Goal: Task Accomplishment & Management: Use online tool/utility

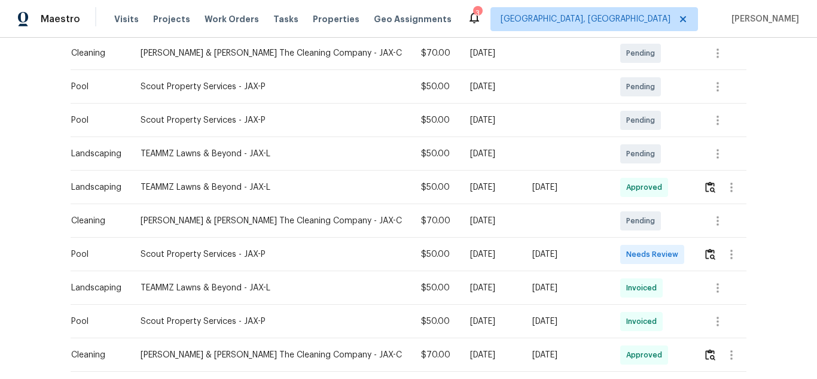
scroll to position [264, 0]
click at [705, 251] on img "button" at bounding box center [710, 253] width 10 height 11
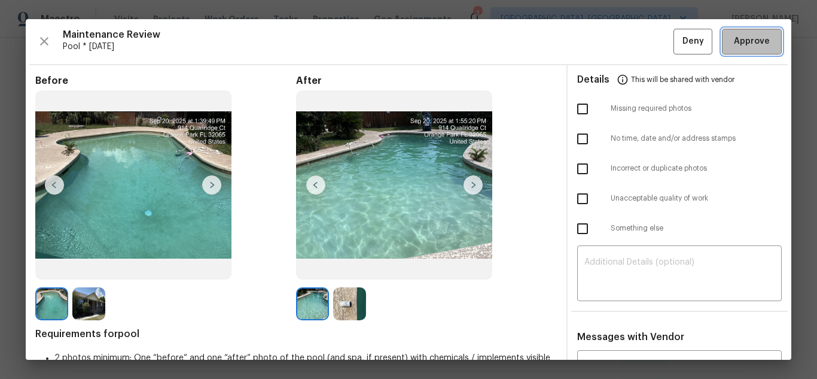
click at [747, 40] on span "Approve" at bounding box center [752, 41] width 36 height 15
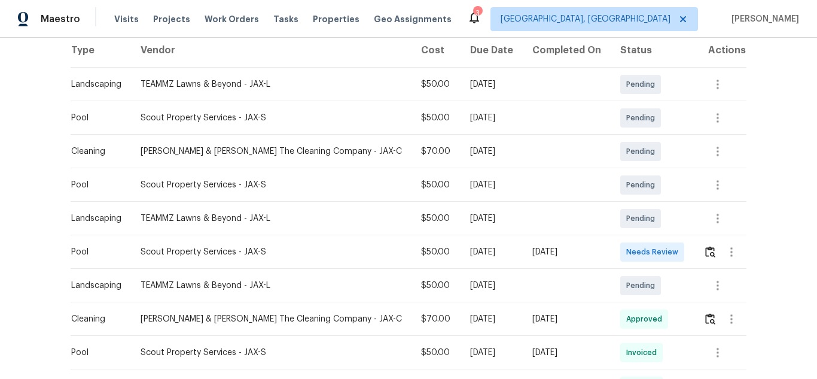
scroll to position [192, 0]
click at [706, 249] on img "button" at bounding box center [710, 250] width 10 height 11
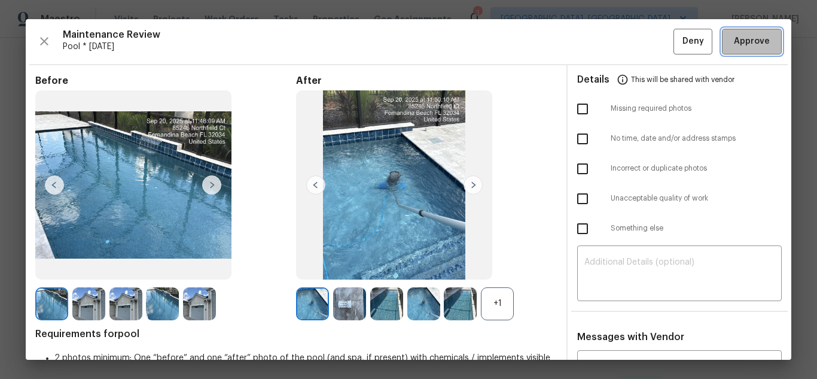
click at [761, 47] on span "Approve" at bounding box center [751, 41] width 41 height 15
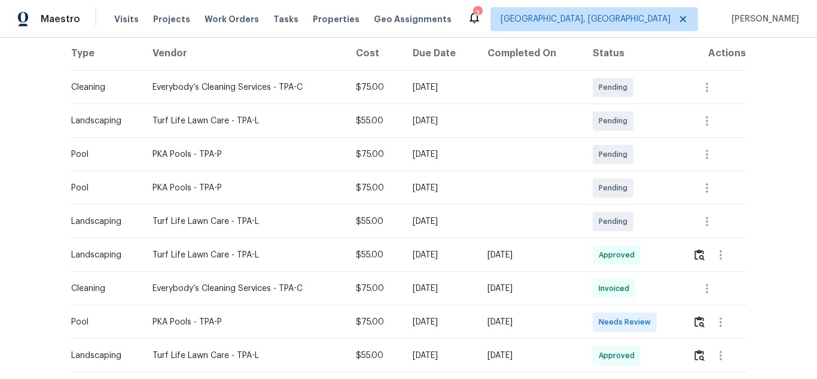
scroll to position [203, 0]
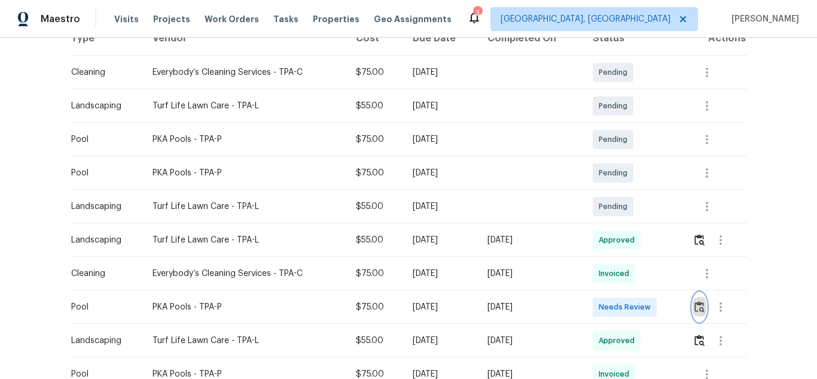
click at [704, 311] on button "button" at bounding box center [700, 306] width 14 height 29
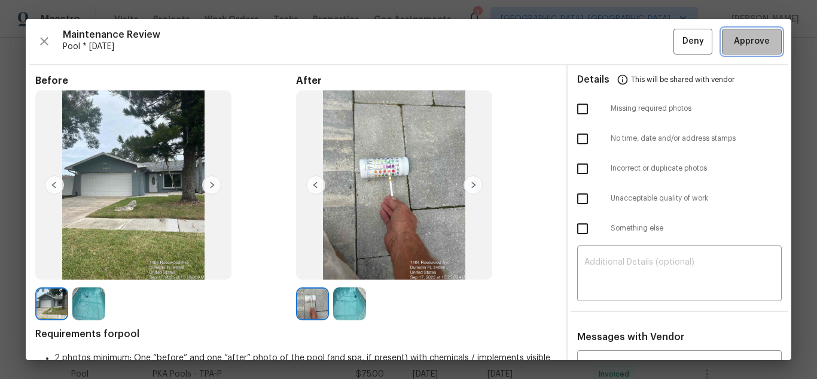
click at [763, 54] on button "Approve" at bounding box center [752, 42] width 60 height 26
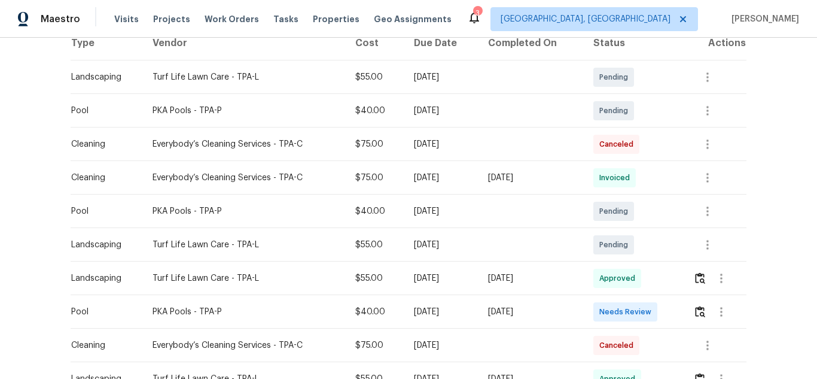
scroll to position [200, 0]
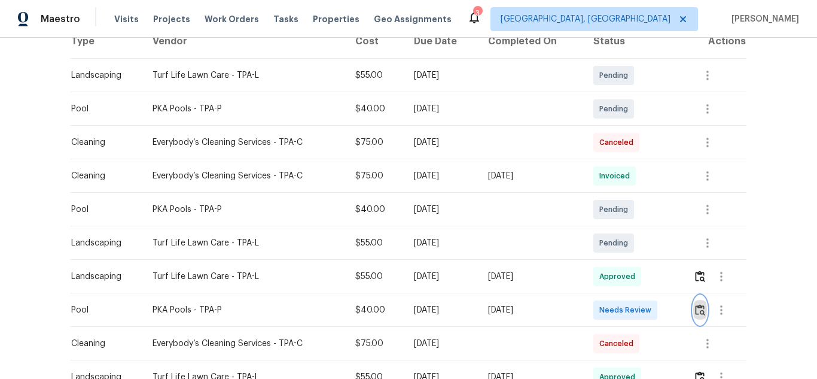
click at [697, 313] on img "button" at bounding box center [700, 309] width 10 height 11
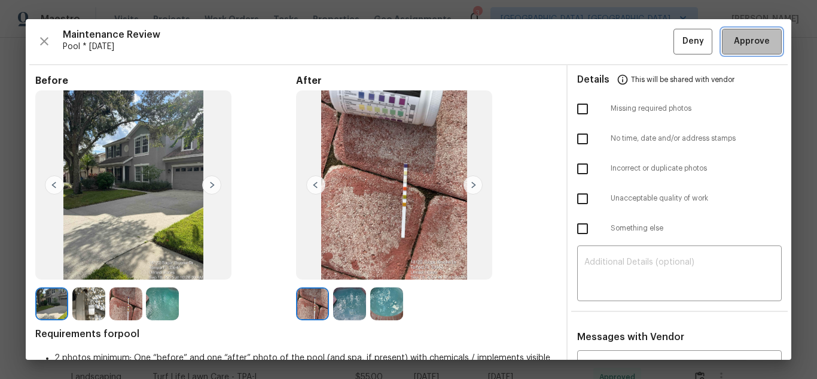
click at [740, 50] on button "Approve" at bounding box center [752, 42] width 60 height 26
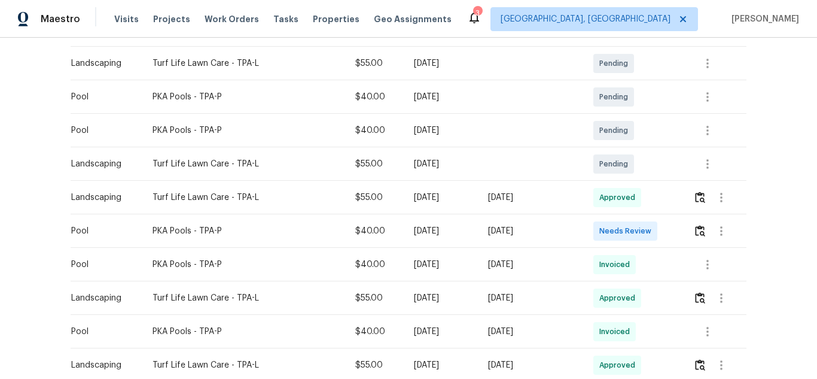
scroll to position [217, 0]
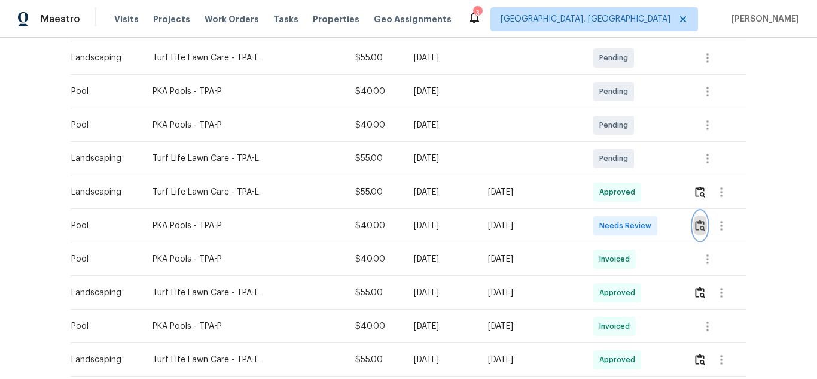
click at [695, 233] on button "button" at bounding box center [700, 225] width 14 height 29
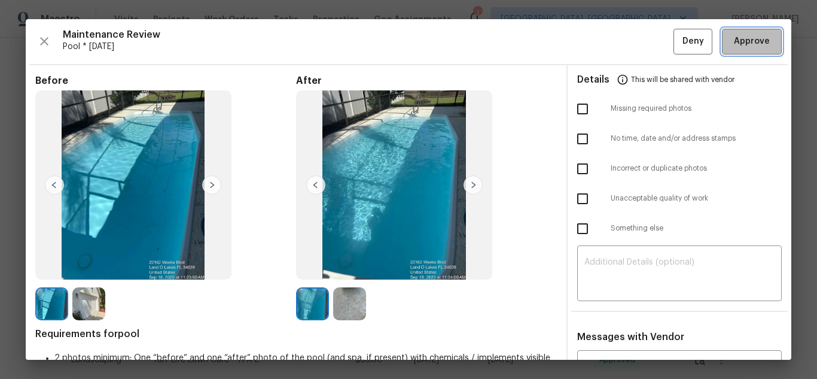
click at [736, 41] on span "Approve" at bounding box center [752, 41] width 36 height 15
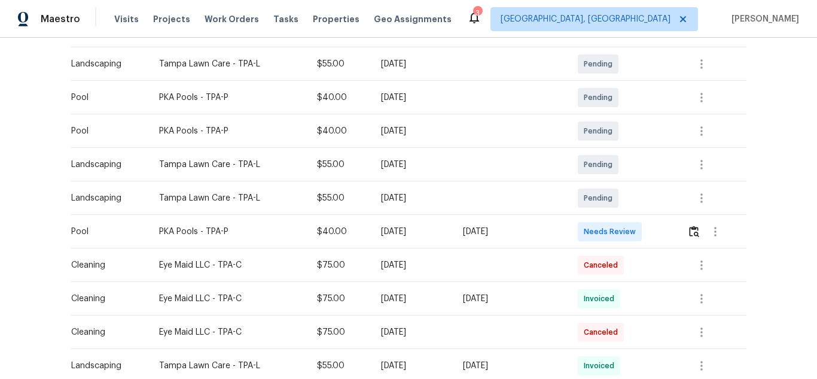
scroll to position [218, 0]
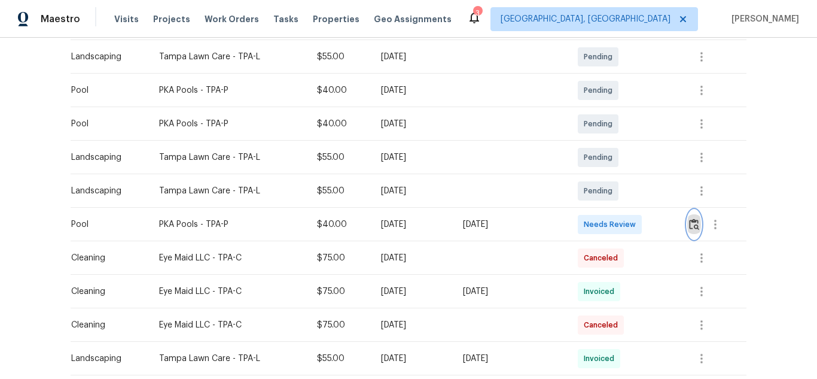
click at [687, 231] on button "button" at bounding box center [694, 224] width 14 height 29
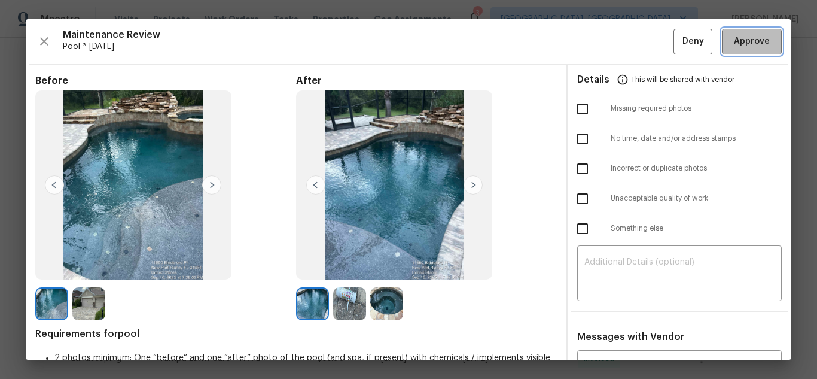
click at [749, 31] on button "Approve" at bounding box center [752, 42] width 60 height 26
